Goal: Task Accomplishment & Management: Complete application form

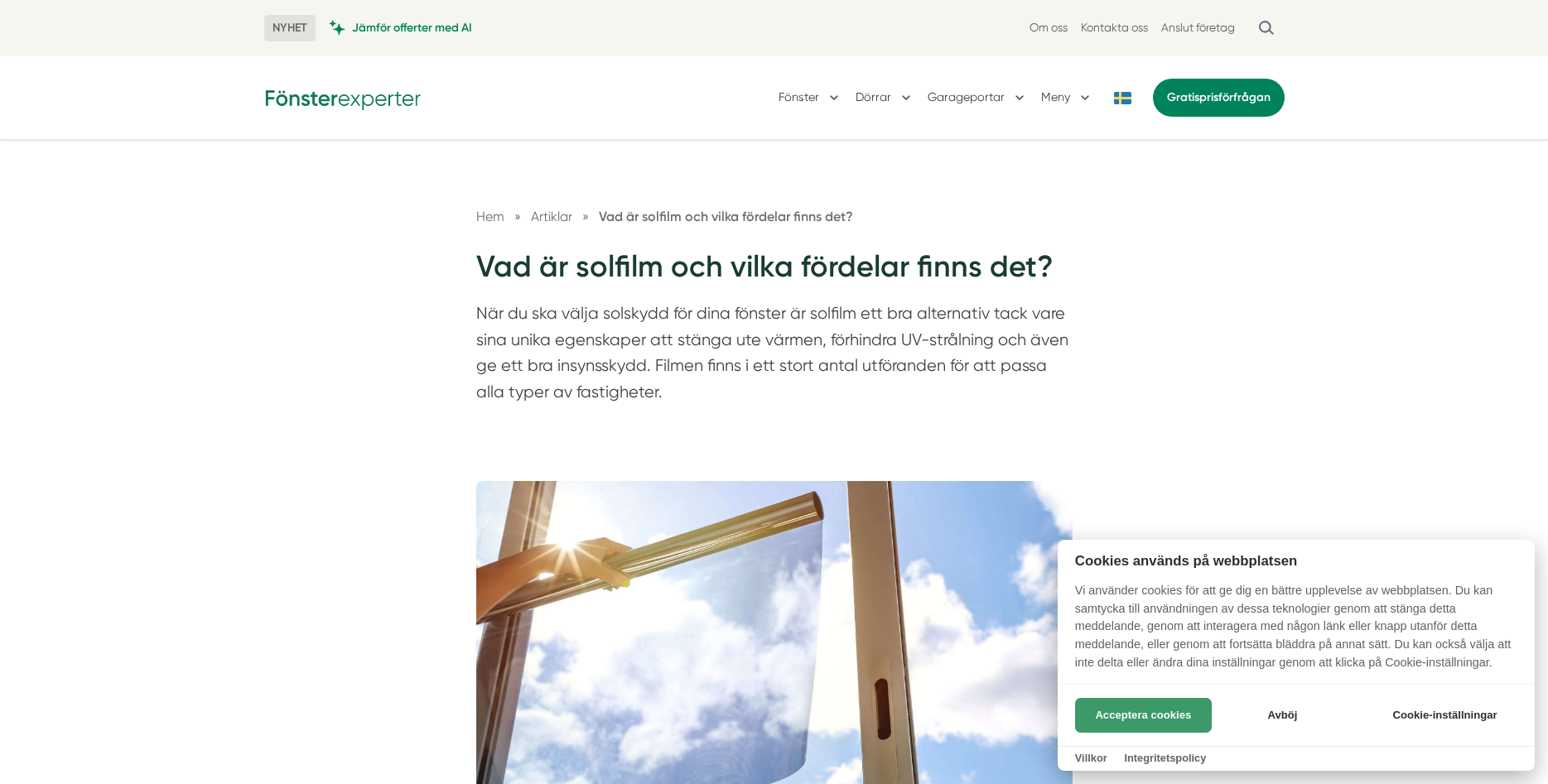
click at [1133, 715] on button "Acceptera cookies" at bounding box center [1143, 715] width 136 height 35
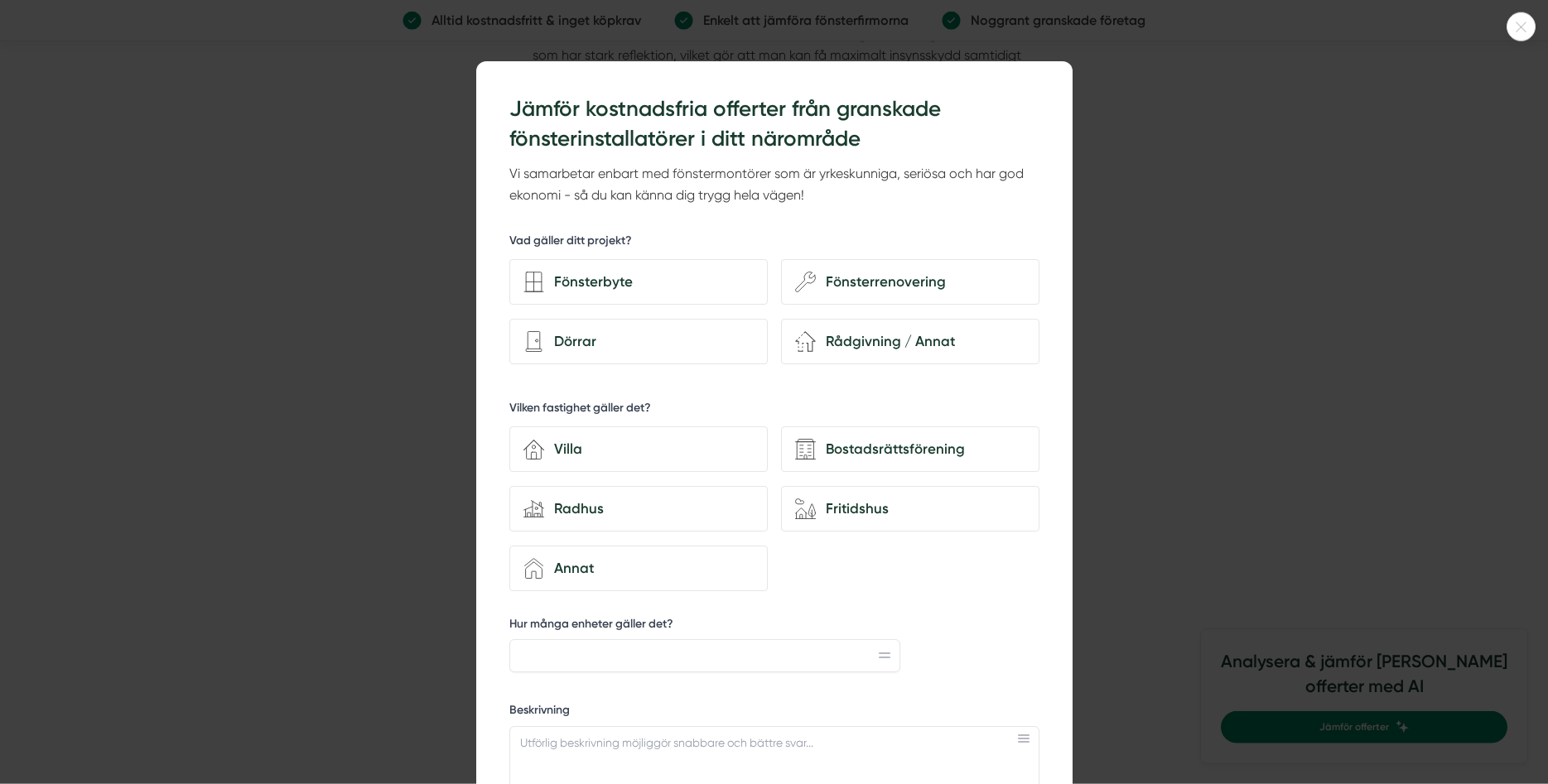
scroll to position [2270, 0]
click at [588, 450] on div "Villa" at bounding box center [649, 449] width 210 height 23
click at [0, 0] on input "house-3 Villa" at bounding box center [0, 0] width 0 height 0
click at [1210, 320] on div at bounding box center [774, 392] width 1548 height 784
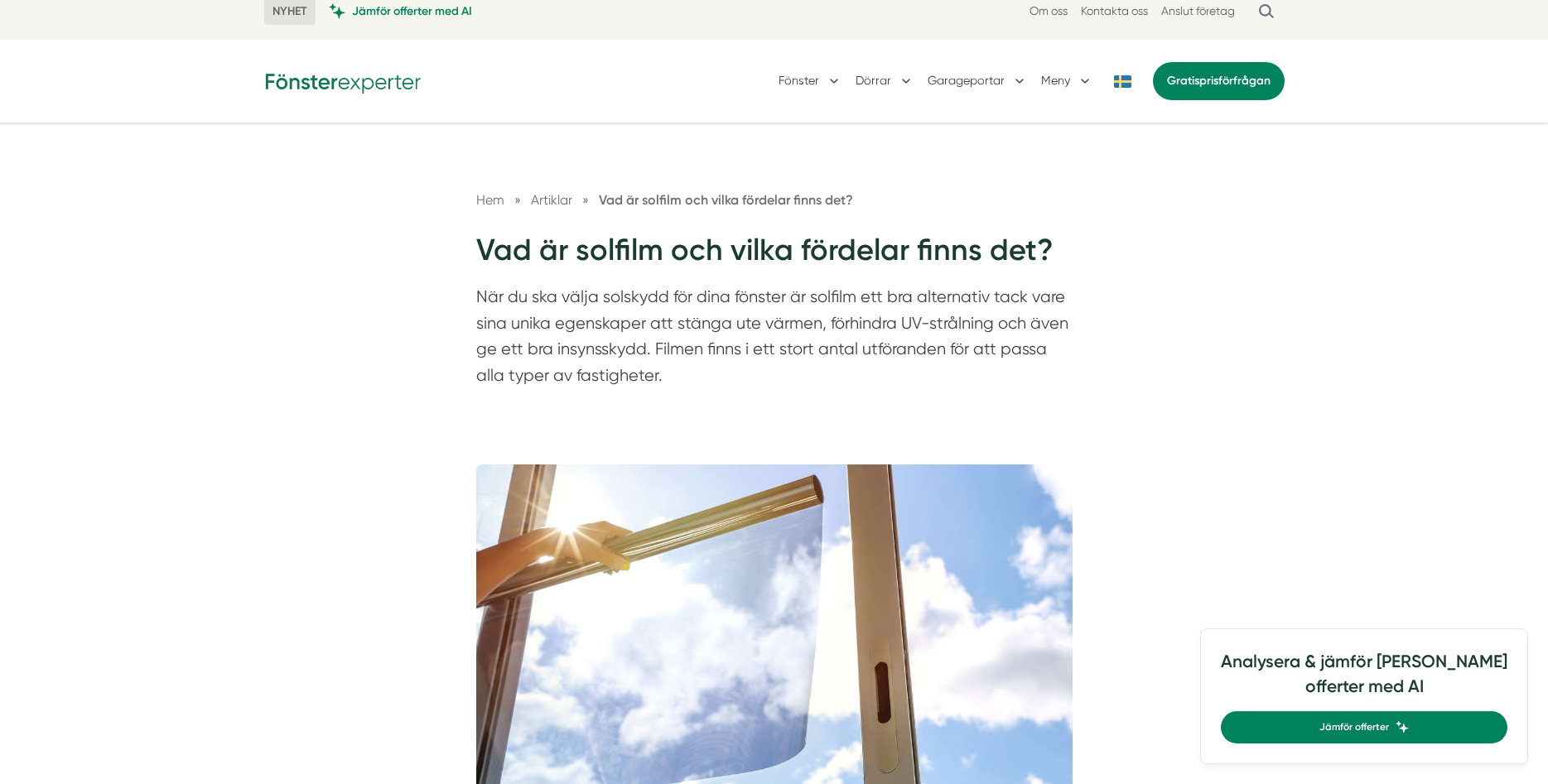
scroll to position [0, 0]
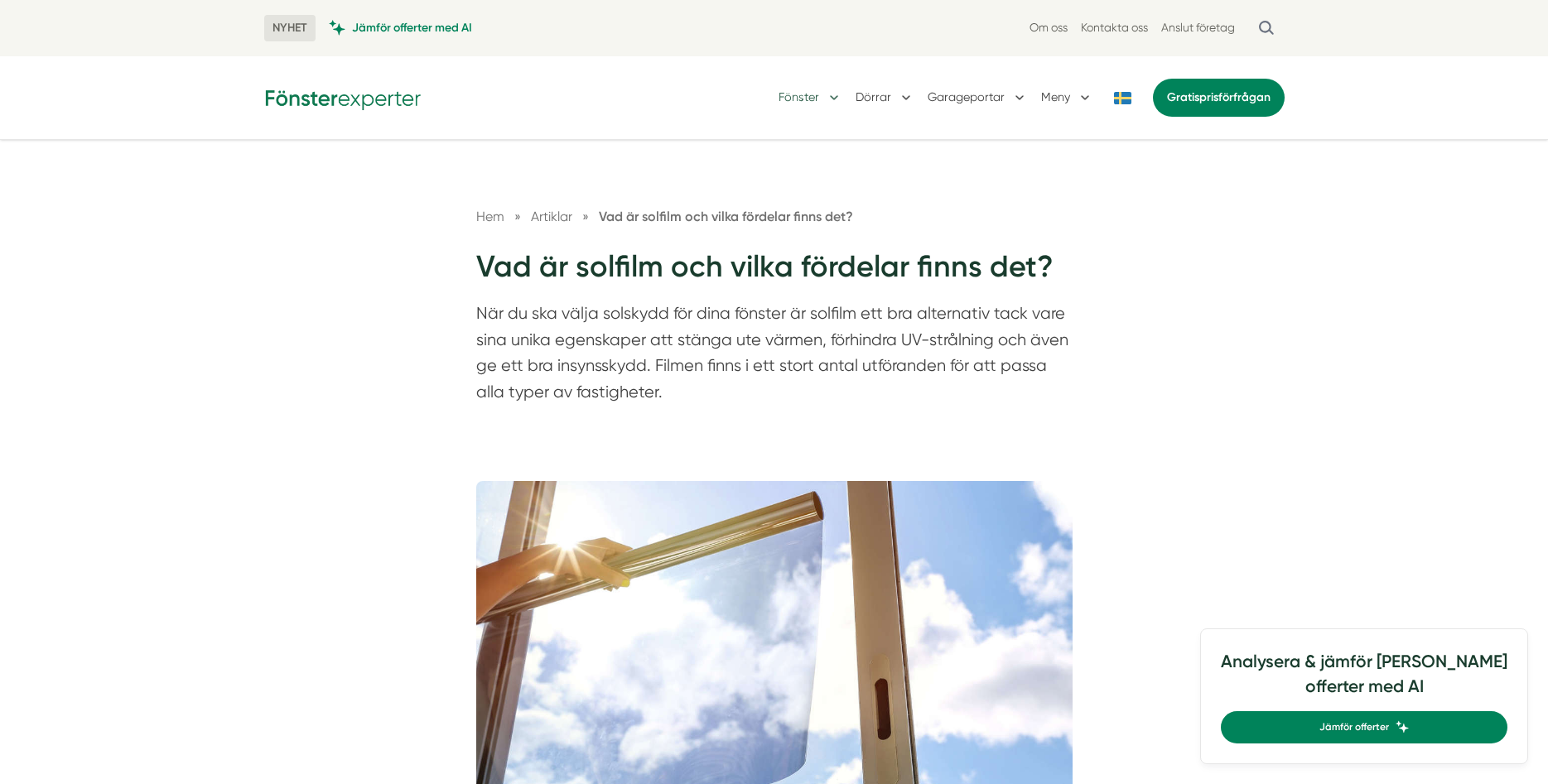
click at [823, 94] on button "Fönster" at bounding box center [810, 98] width 64 height 43
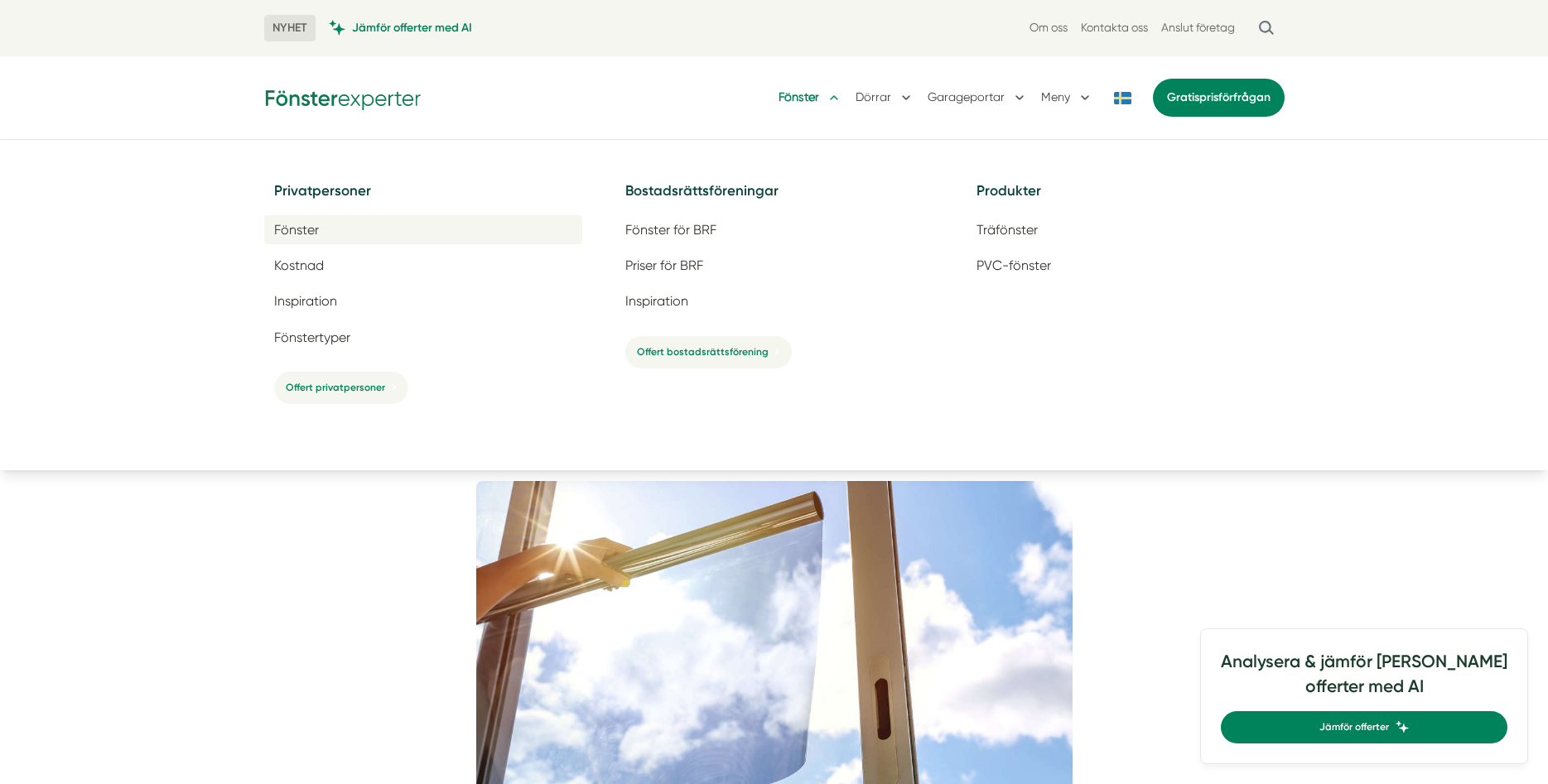
click at [297, 226] on span "Fönster" at bounding box center [296, 230] width 44 height 16
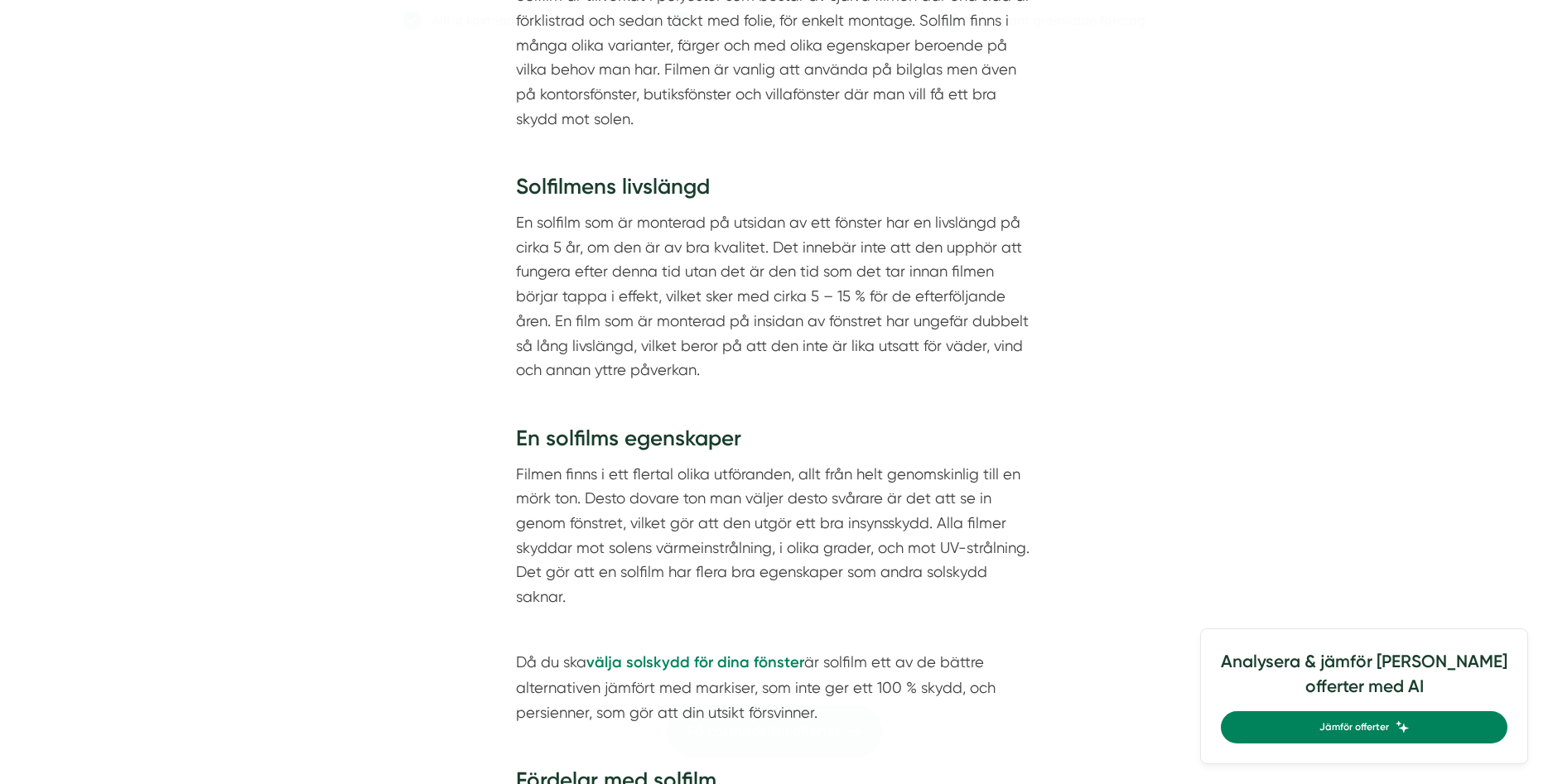
scroll to position [1605, 0]
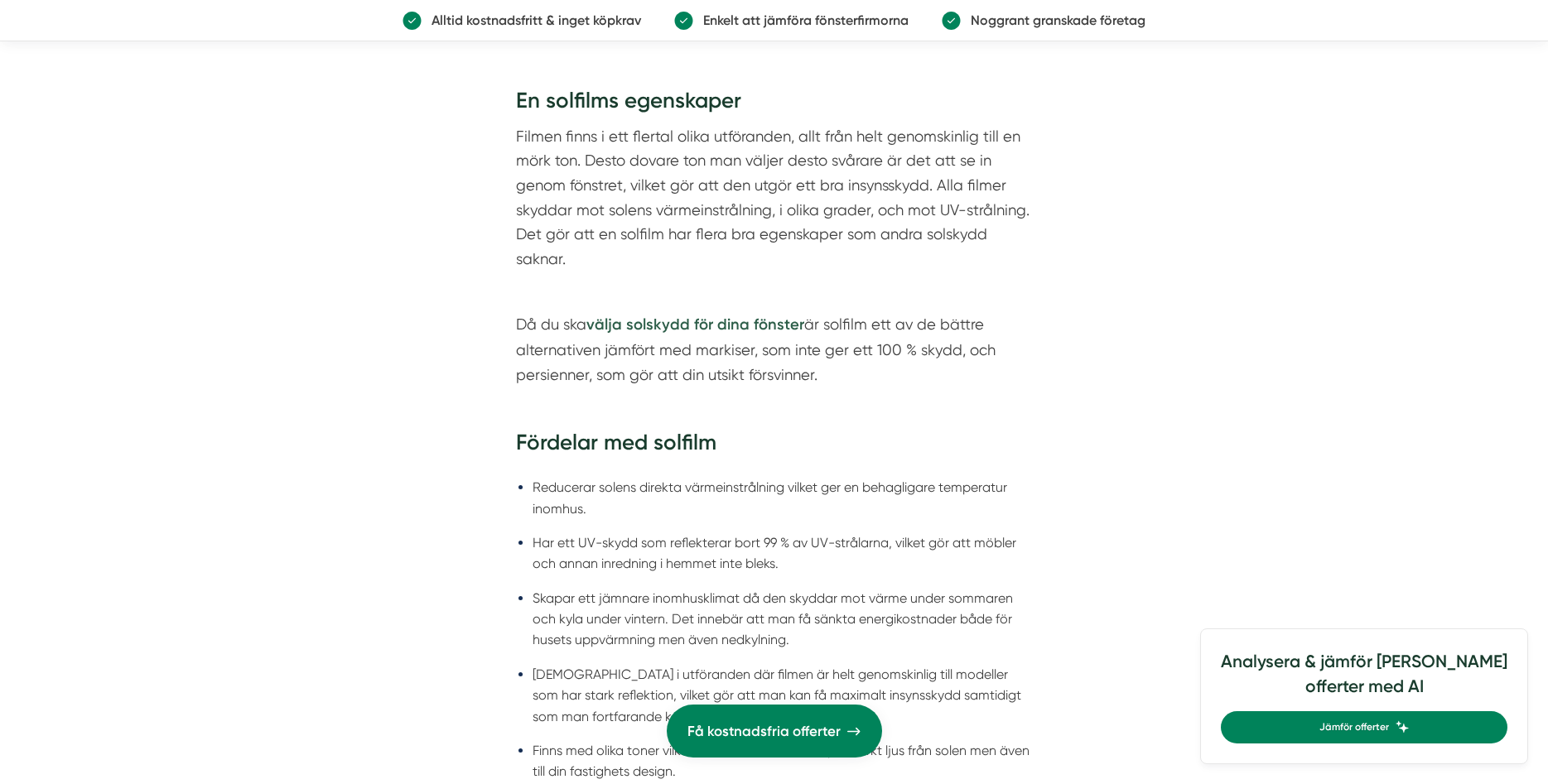
click at [721, 323] on strong "välja solskydd för dina fönster" at bounding box center [695, 324] width 218 height 18
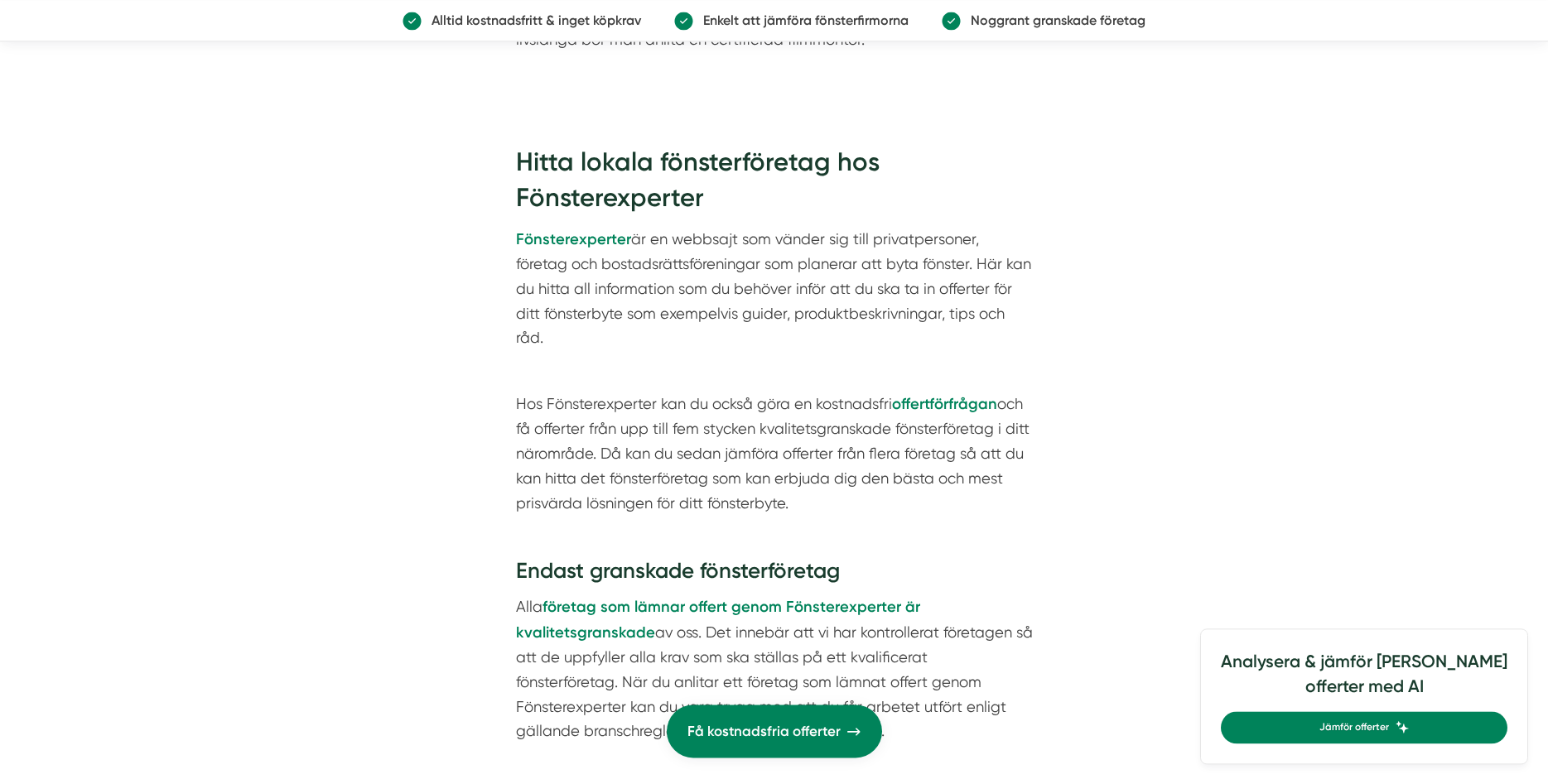
scroll to position [2619, 0]
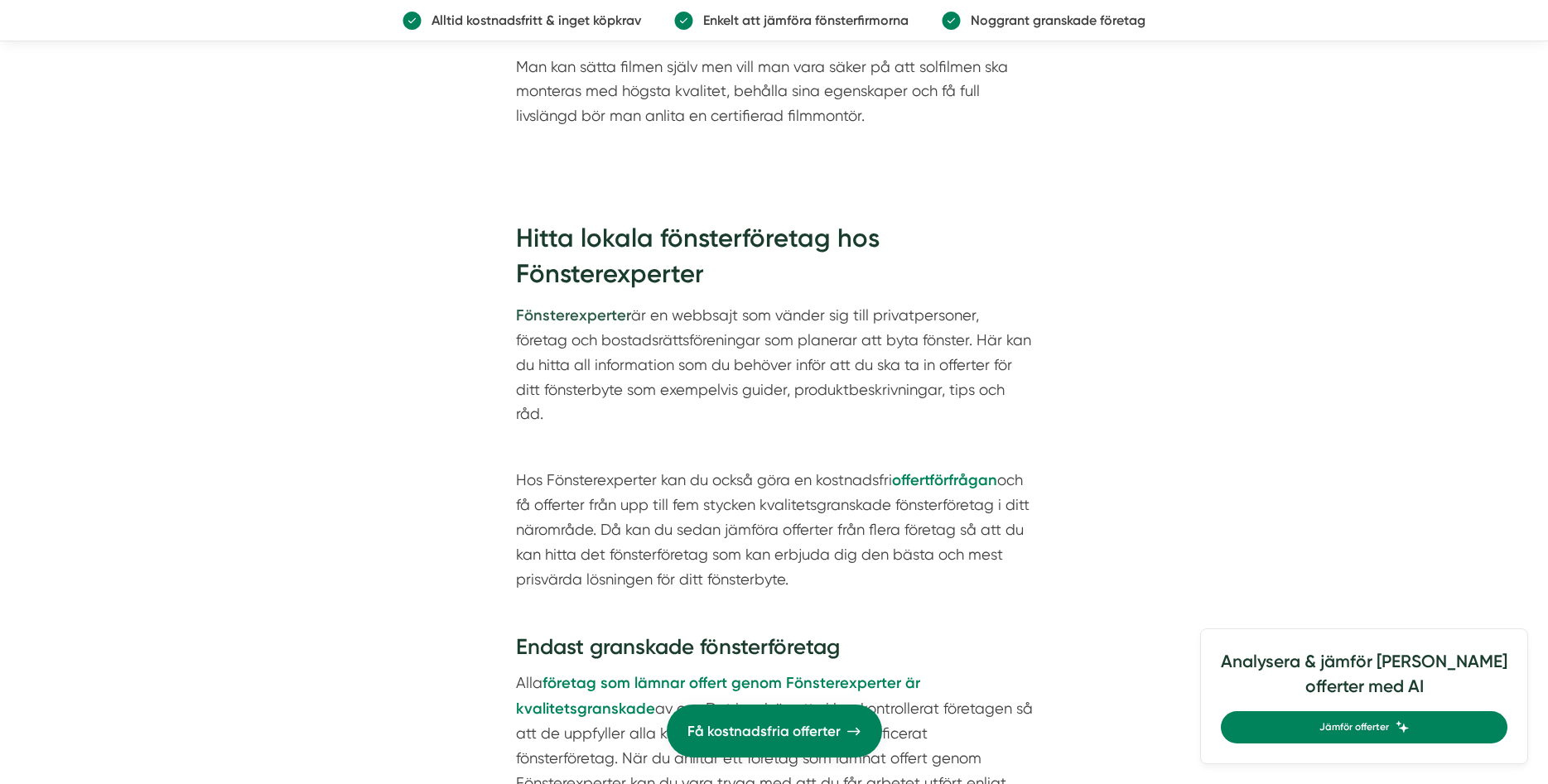
click at [563, 321] on strong "Fönsterexperter" at bounding box center [573, 316] width 115 height 18
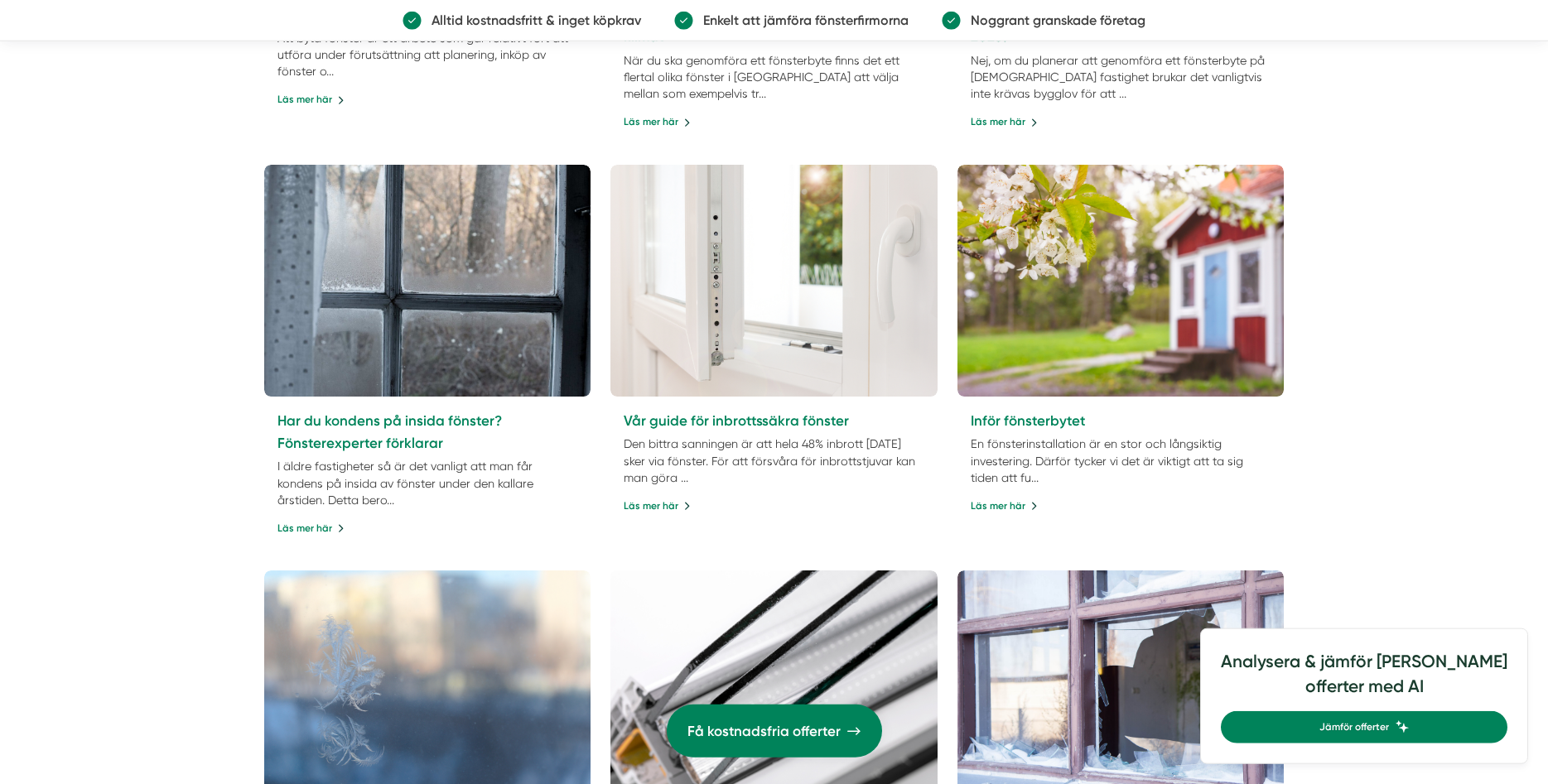
scroll to position [2533, 0]
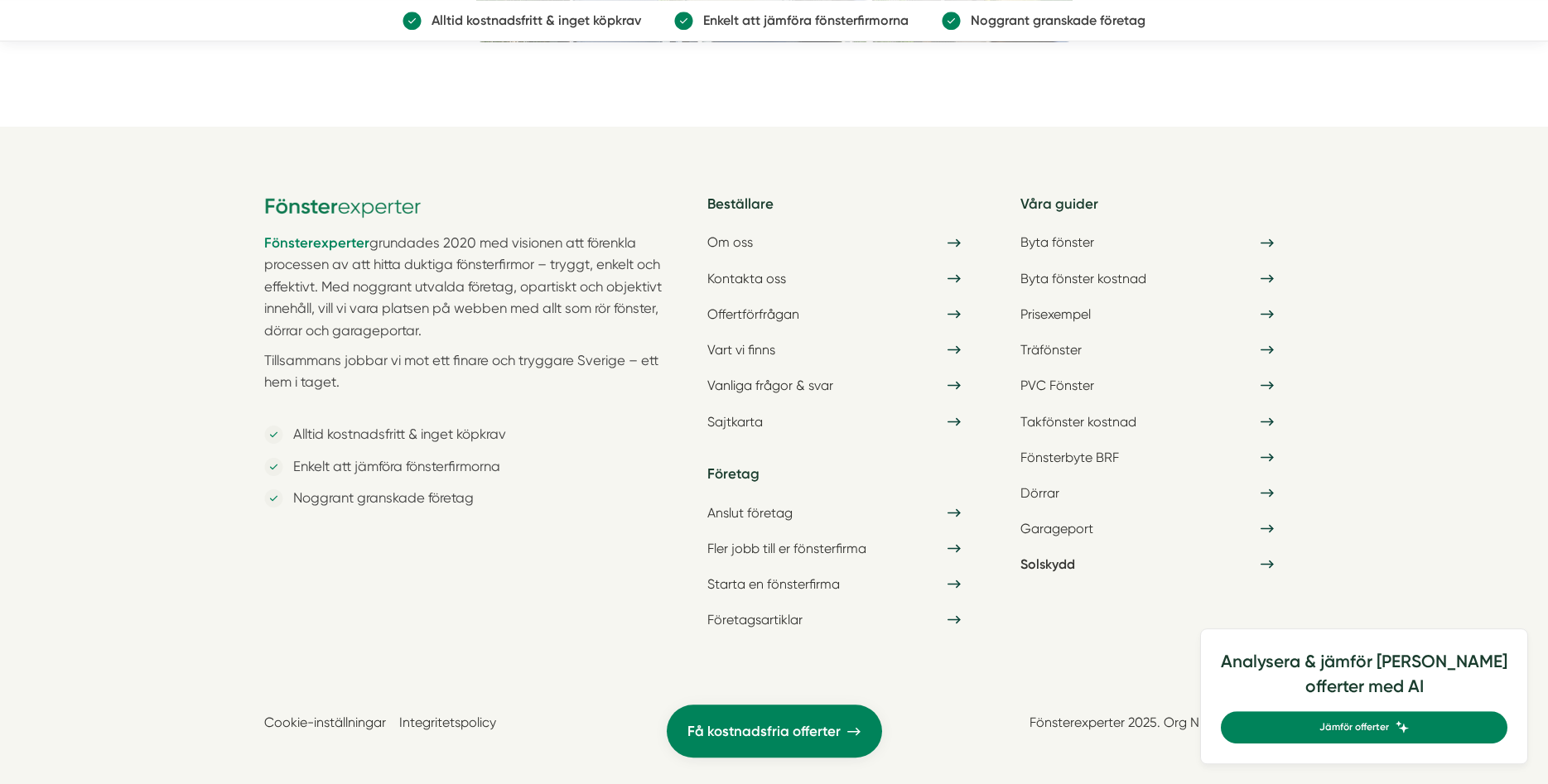
scroll to position [5715, 0]
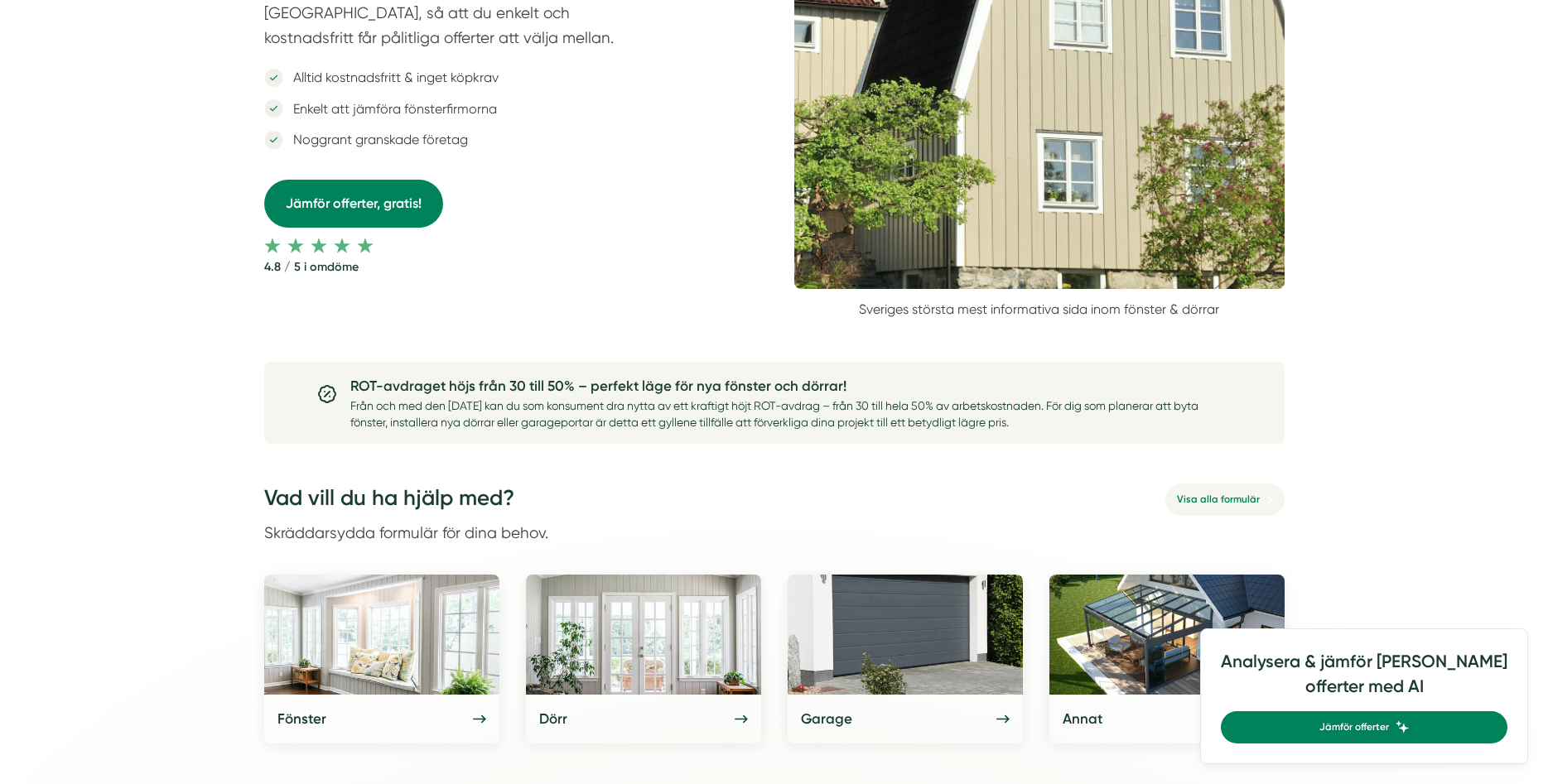
scroll to position [591, 0]
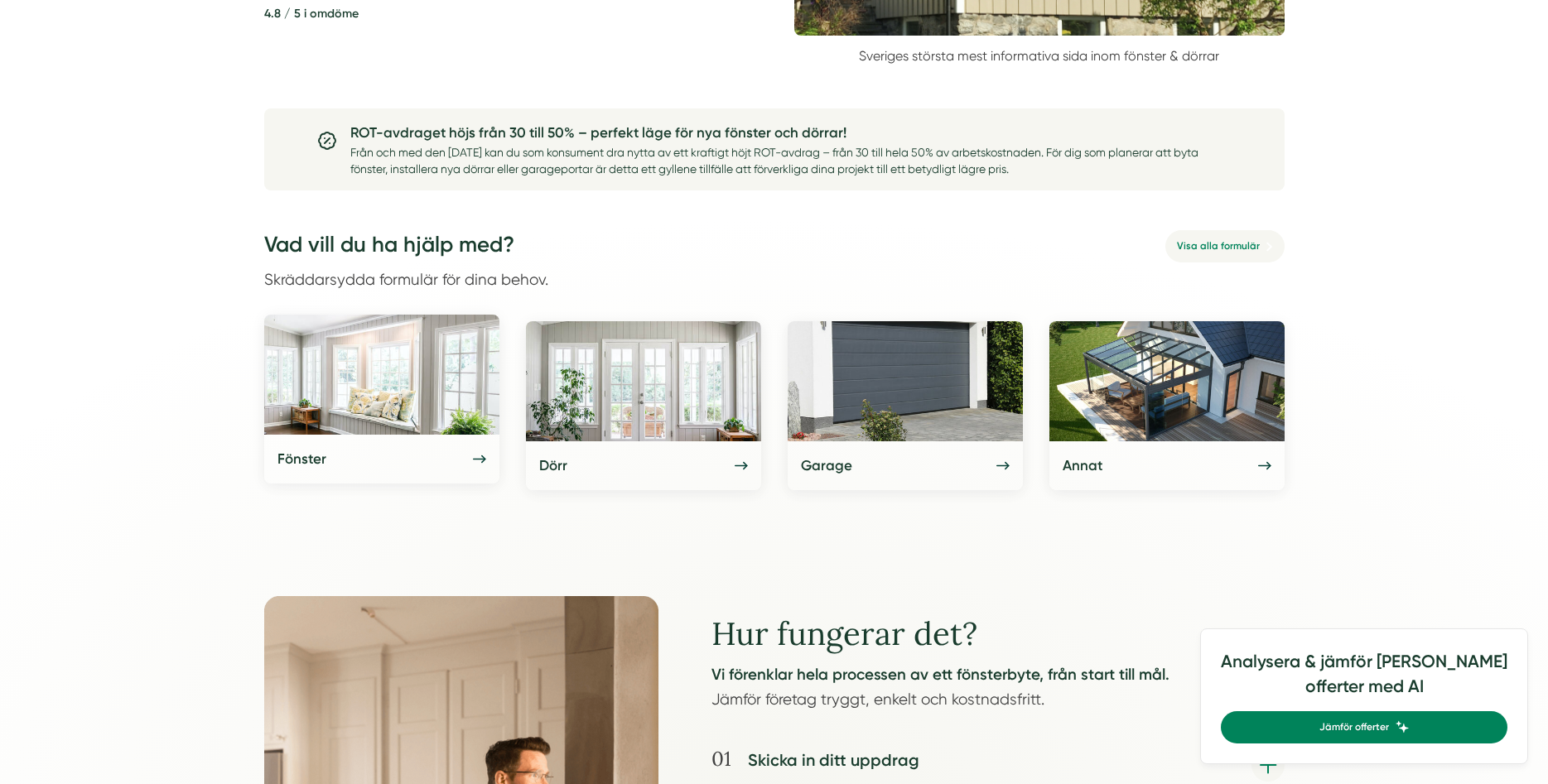
click at [377, 390] on img at bounding box center [381, 374] width 235 height 120
